Goal: Information Seeking & Learning: Check status

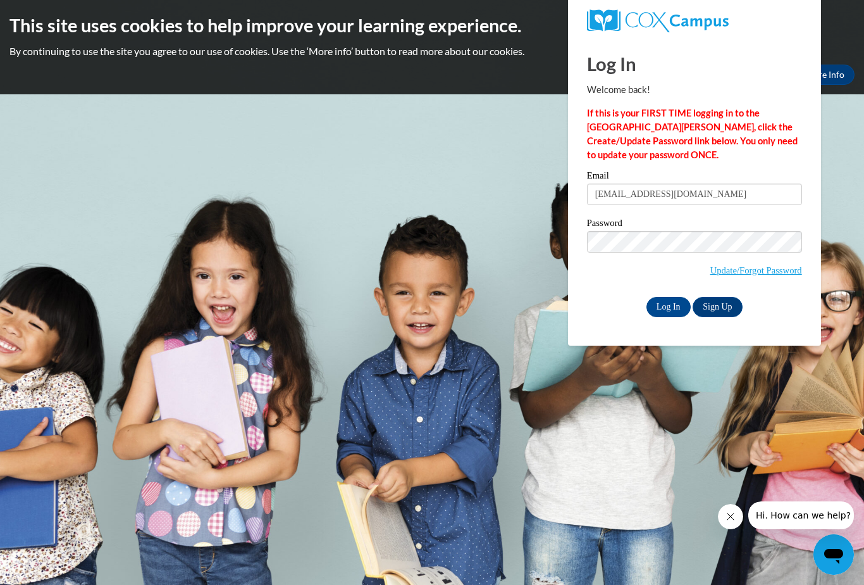
type input "Kateybug2132@gmail.com"
click at [668, 306] on input "Log In" at bounding box center [669, 307] width 44 height 20
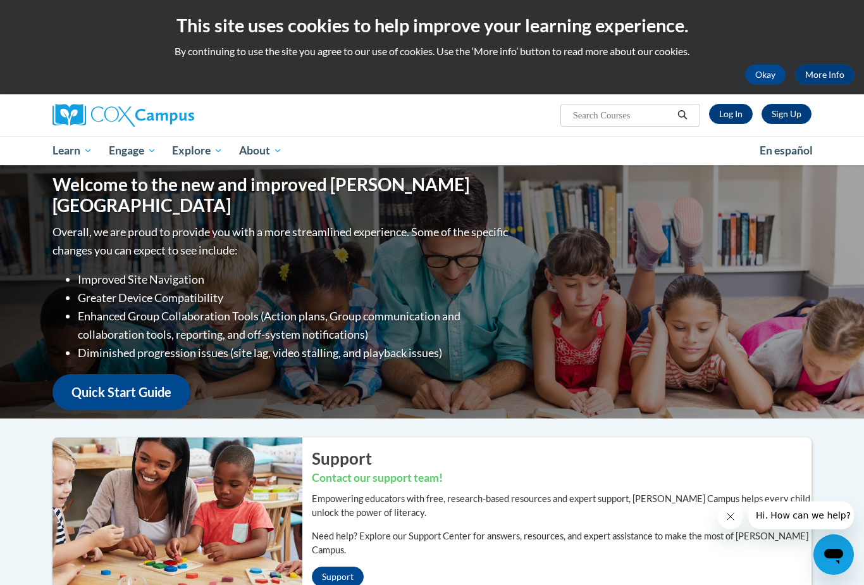
click at [731, 108] on link "Log In" at bounding box center [731, 114] width 44 height 20
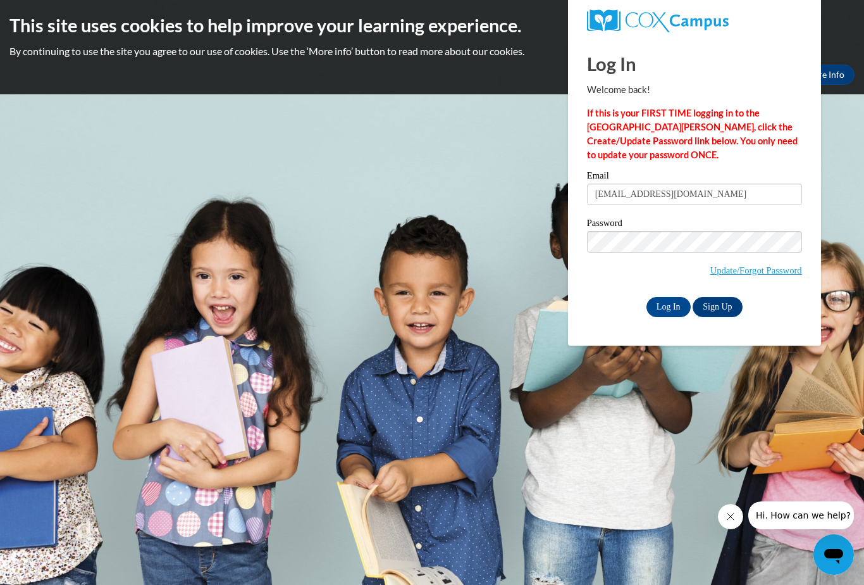
type input "Kateybug2132@gmail.com"
click at [663, 302] on input "Log In" at bounding box center [669, 307] width 44 height 20
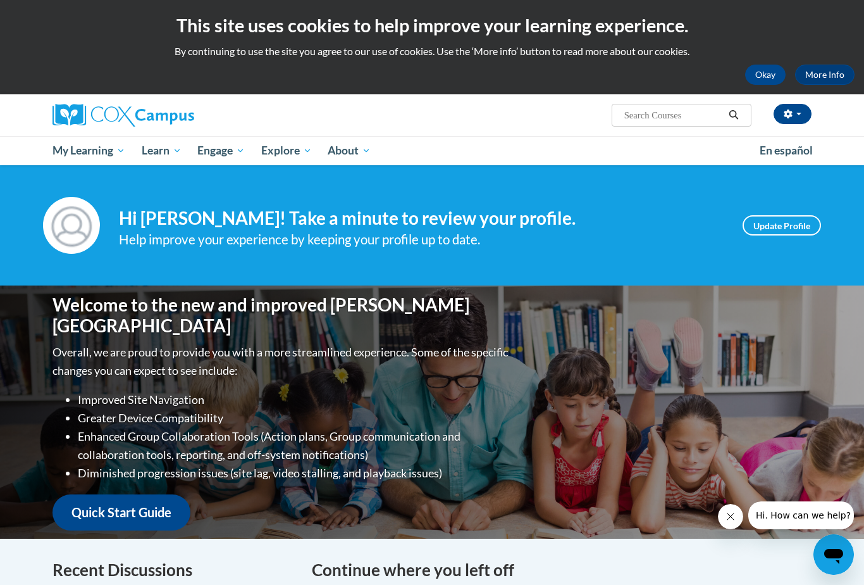
click at [0, 0] on link "My Course Progress" at bounding box center [0, 0] width 0 height 0
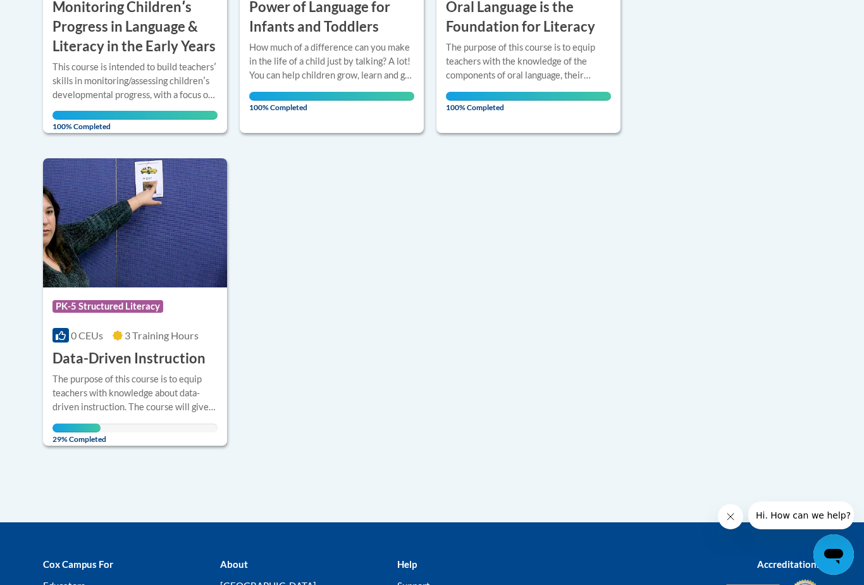
scroll to position [521, 0]
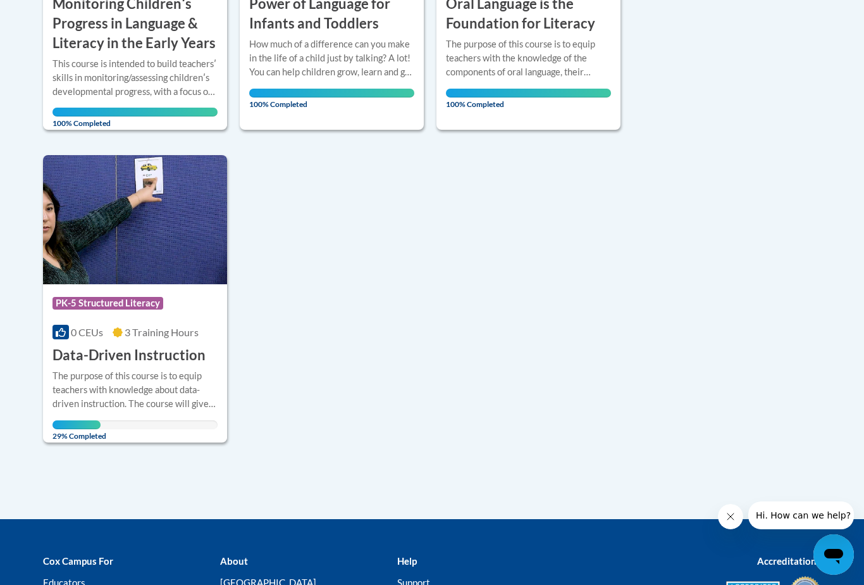
click at [153, 290] on div "Course Category: PK-5 Structured Literacy" at bounding box center [135, 304] width 165 height 28
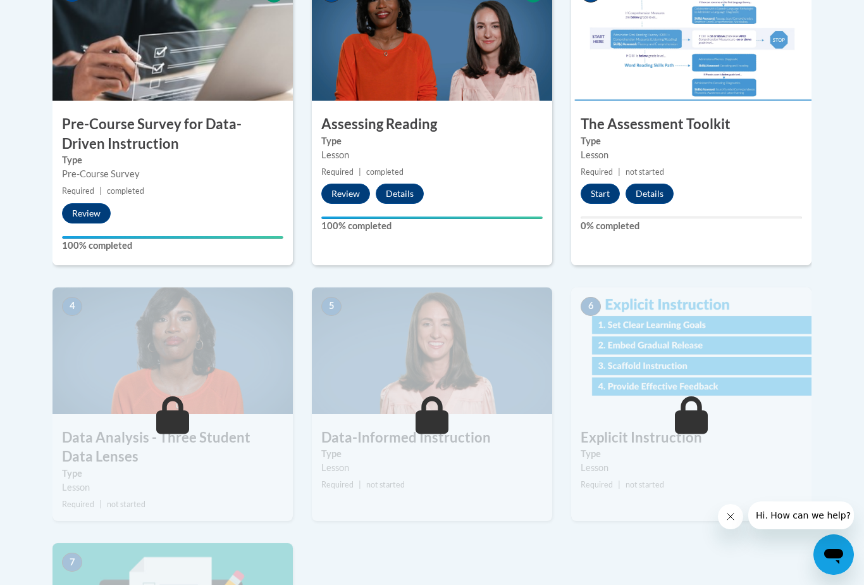
scroll to position [469, 0]
click at [602, 192] on button "Start" at bounding box center [600, 194] width 39 height 20
